Goal: Task Accomplishment & Management: Use online tool/utility

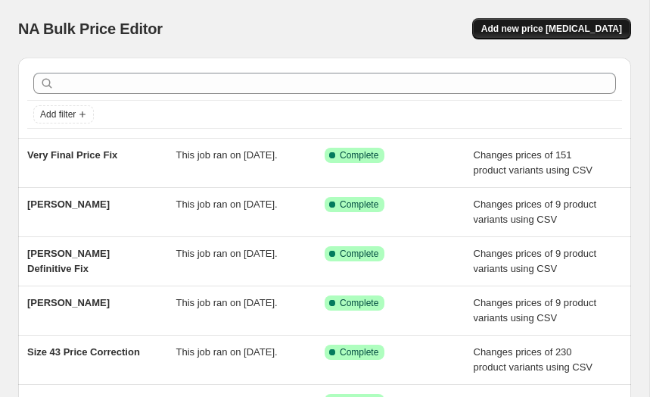
click at [511, 30] on span "Add new price [MEDICAL_DATA]" at bounding box center [551, 29] width 141 height 12
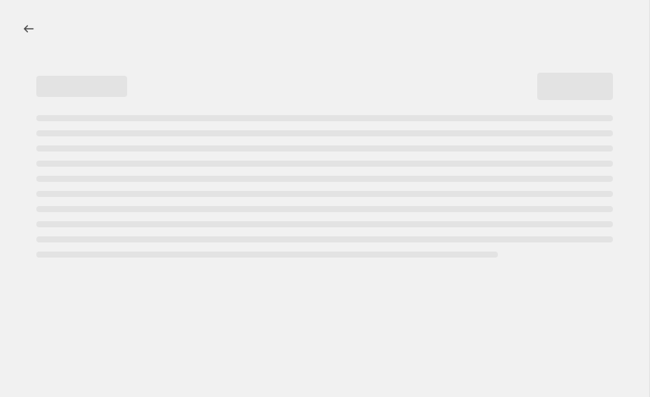
select select "percentage"
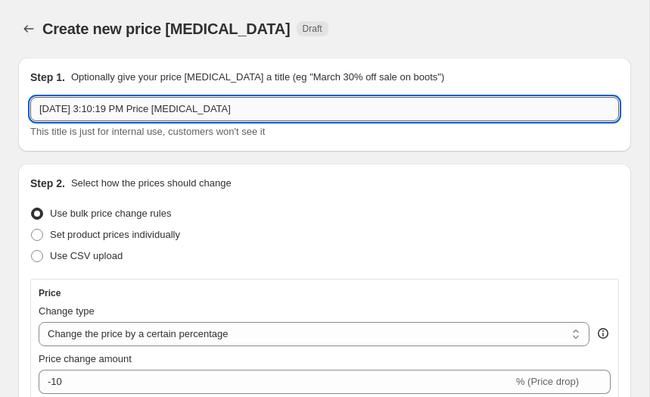
click at [148, 108] on input "[DATE] 3:10:19 PM Price [MEDICAL_DATA]" at bounding box center [324, 109] width 589 height 24
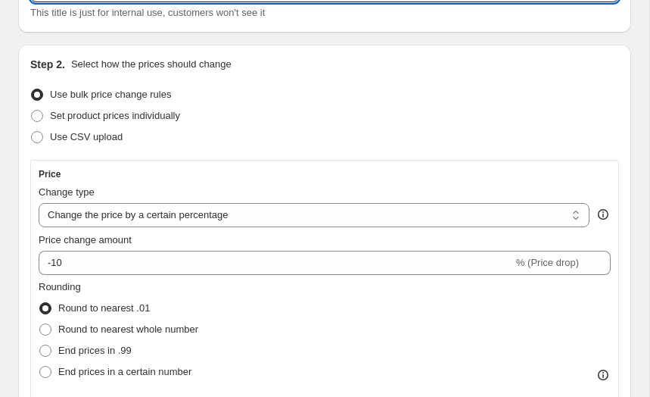
scroll to position [129, 0]
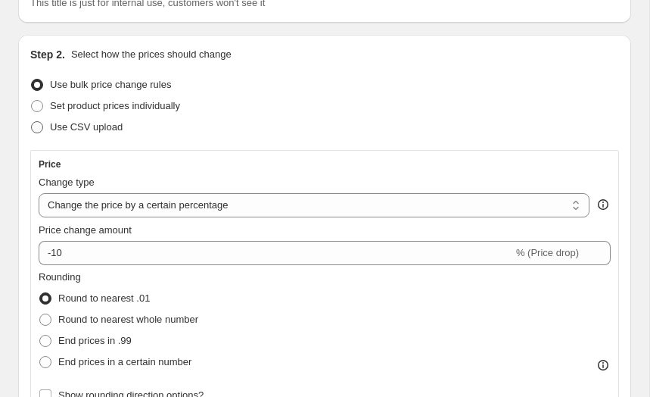
type input "98€ Clothing"
click at [74, 126] on span "Use CSV upload" at bounding box center [86, 126] width 73 height 11
click at [32, 122] on input "Use CSV upload" at bounding box center [31, 121] width 1 height 1
radio input "true"
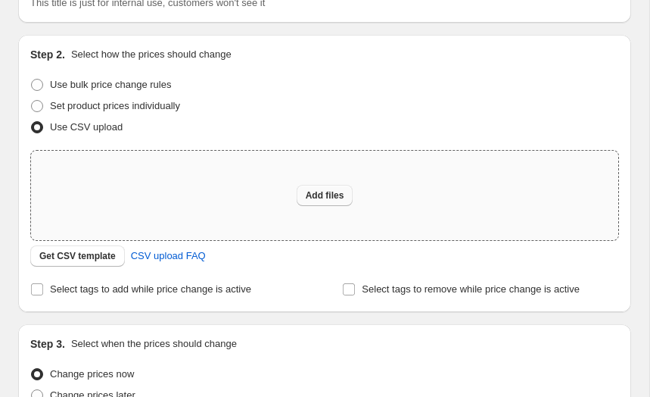
click at [307, 190] on span "Add files" at bounding box center [325, 195] width 39 height 12
type input "C:\fakepath\98€.csv"
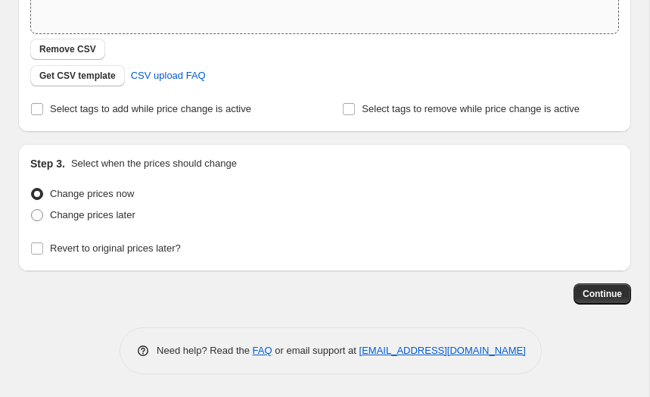
scroll to position [335, 0]
click at [615, 290] on span "Continue" at bounding box center [602, 294] width 39 height 12
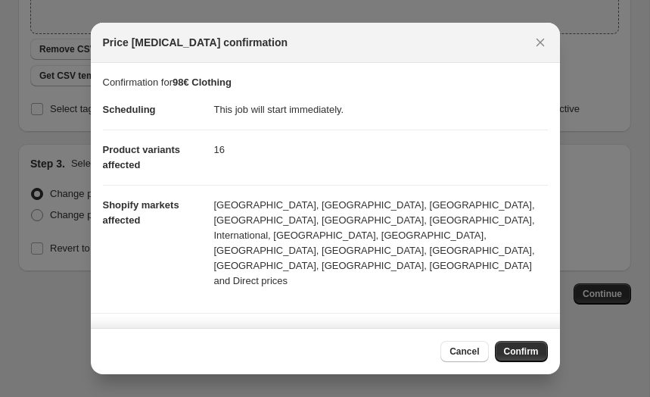
click at [514, 350] on span "Confirm" at bounding box center [521, 351] width 35 height 12
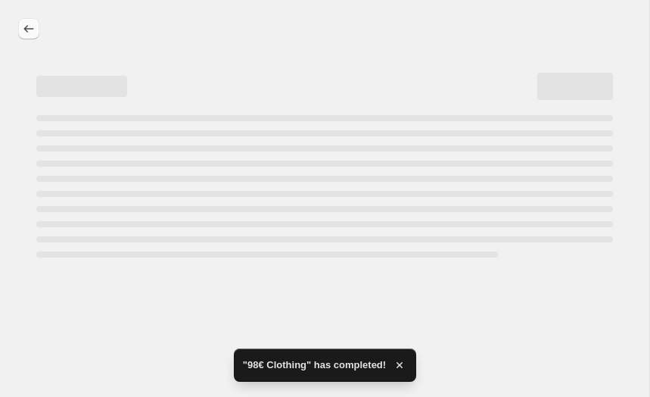
click at [26, 33] on icon "Price change jobs" at bounding box center [28, 28] width 15 height 15
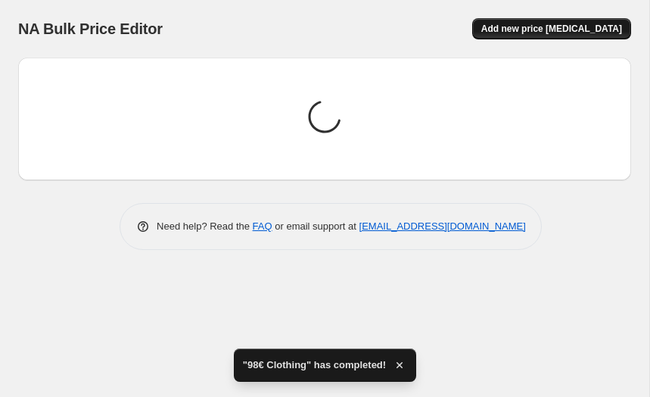
click at [531, 38] on button "Add new price [MEDICAL_DATA]" at bounding box center [551, 28] width 159 height 21
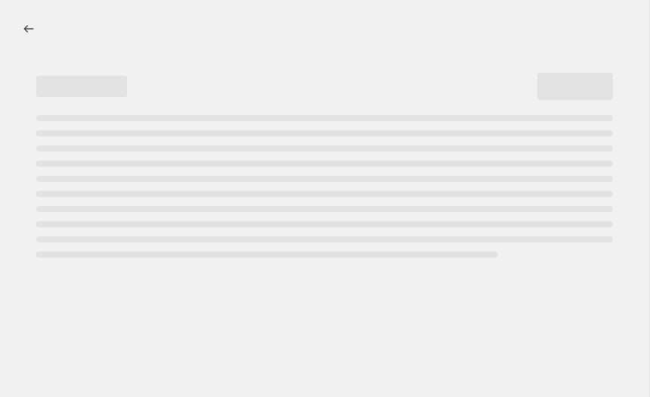
select select "percentage"
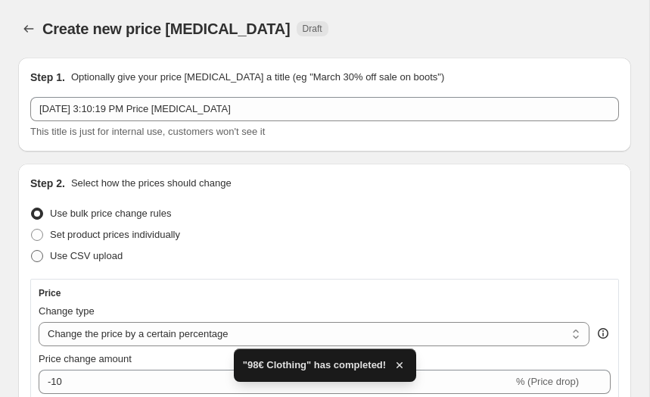
click at [58, 254] on span "Use CSV upload" at bounding box center [86, 255] width 73 height 11
click at [32, 251] on input "Use CSV upload" at bounding box center [31, 250] width 1 height 1
radio input "true"
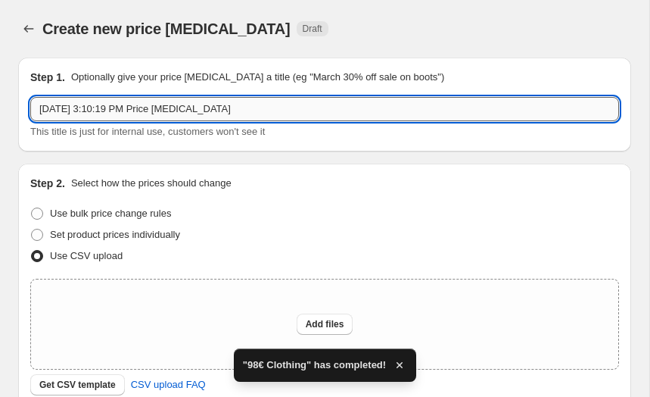
click at [217, 111] on input "[DATE] 3:10:19 PM Price [MEDICAL_DATA]" at bounding box center [324, 109] width 589 height 24
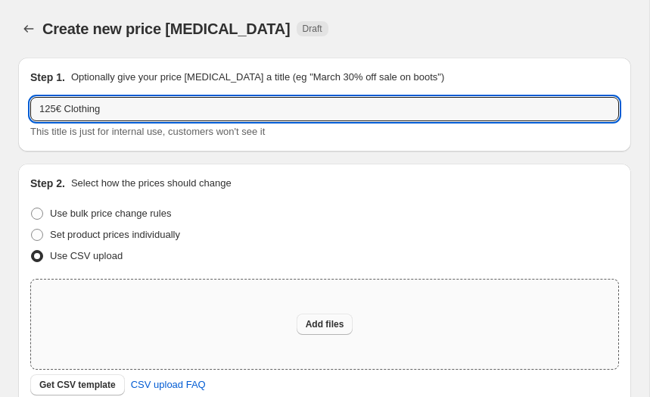
type input "125€ Clothing"
click at [327, 328] on span "Add files" at bounding box center [325, 324] width 39 height 12
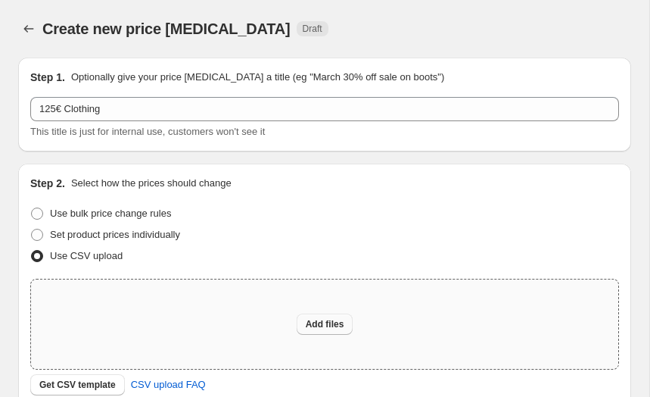
type input "C:\fakepath\125€.csv"
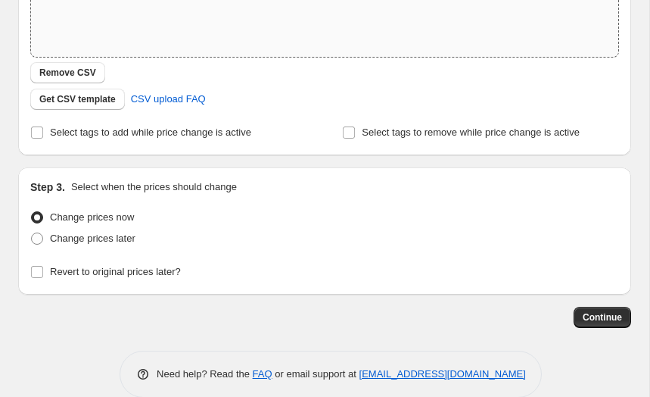
scroll to position [335, 0]
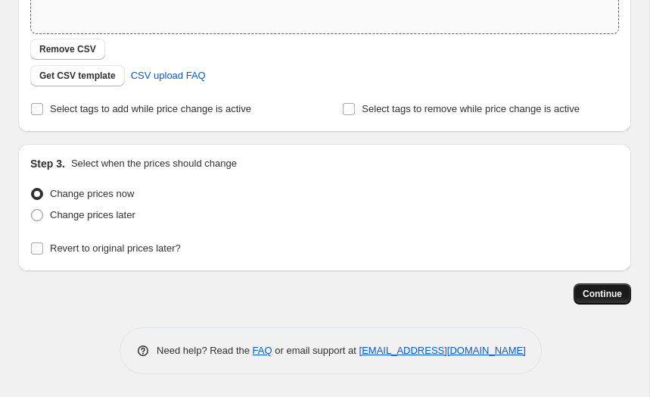
click at [597, 294] on span "Continue" at bounding box center [602, 294] width 39 height 12
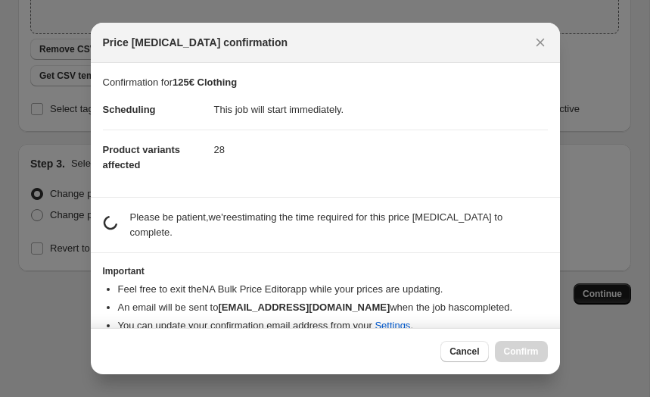
scroll to position [0, 0]
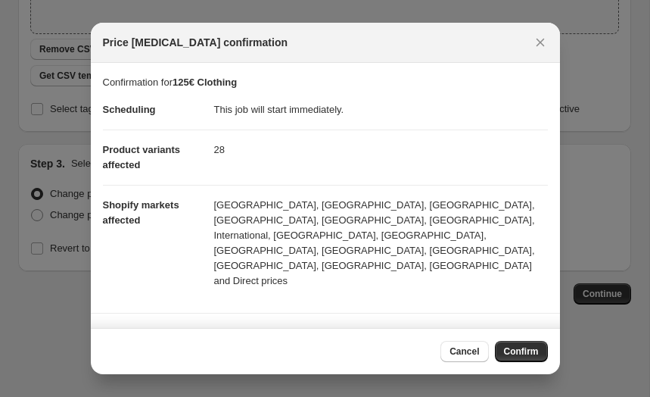
click at [516, 351] on span "Confirm" at bounding box center [521, 351] width 35 height 12
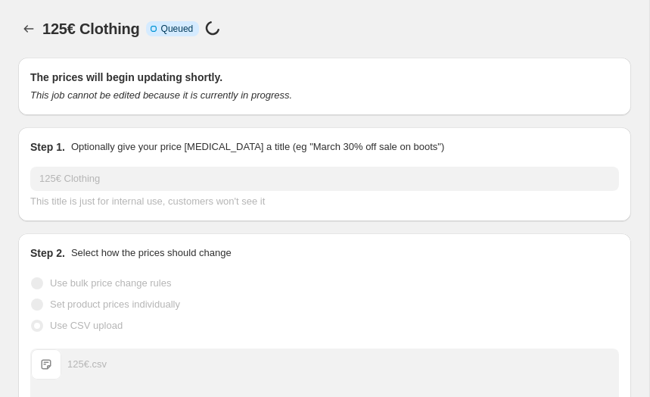
scroll to position [335, 0]
